Goal: Task Accomplishment & Management: Complete application form

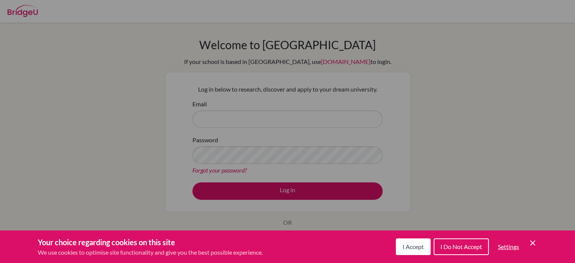
click at [421, 244] on span "I Accept" at bounding box center [413, 246] width 21 height 7
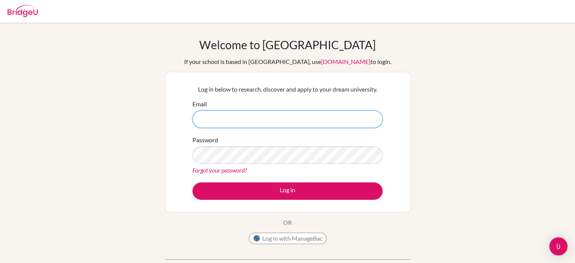
click at [274, 121] on input "Email" at bounding box center [287, 118] width 190 height 17
type input "[EMAIL_ADDRESS][DOMAIN_NAME]"
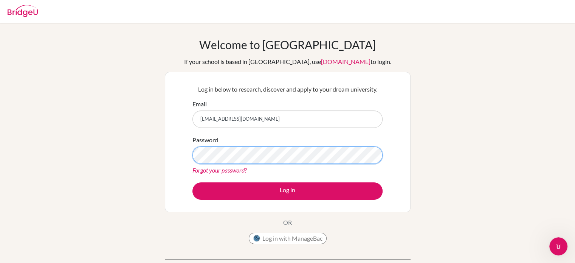
click at [192, 182] on button "Log in" at bounding box center [287, 190] width 190 height 17
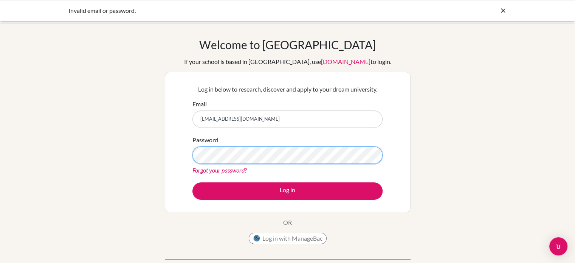
click at [192, 182] on button "Log in" at bounding box center [287, 190] width 190 height 17
